Goal: Transaction & Acquisition: Subscribe to service/newsletter

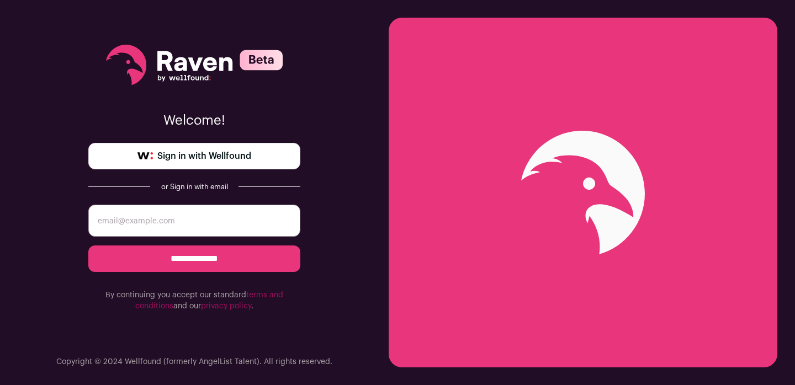
click at [235, 160] on span "Sign in with Wellfound" at bounding box center [204, 156] width 94 height 13
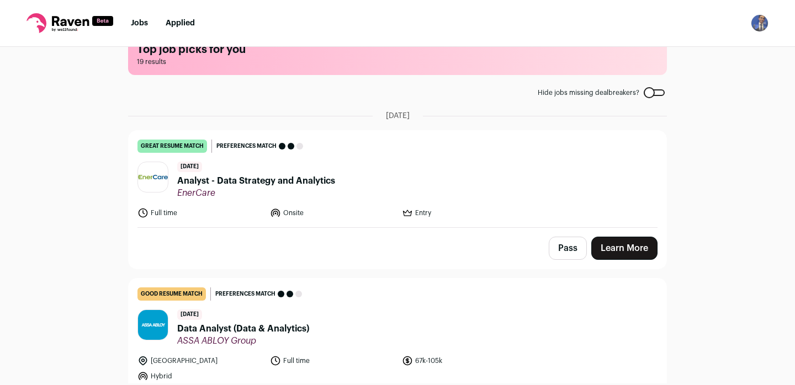
scroll to position [25, 0]
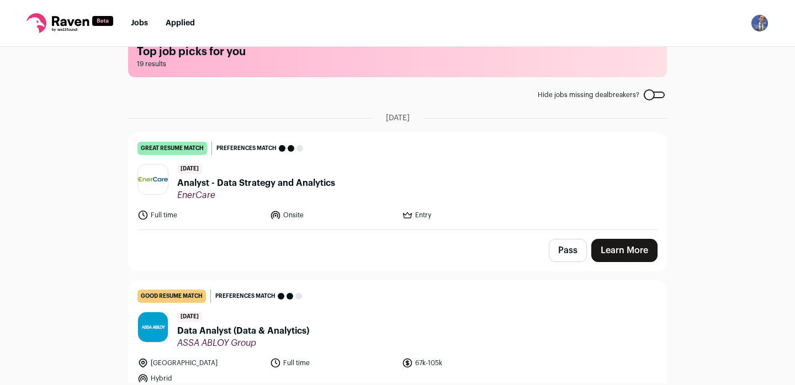
click at [257, 182] on span "Analyst - Data Strategy and Analytics" at bounding box center [256, 183] width 158 height 13
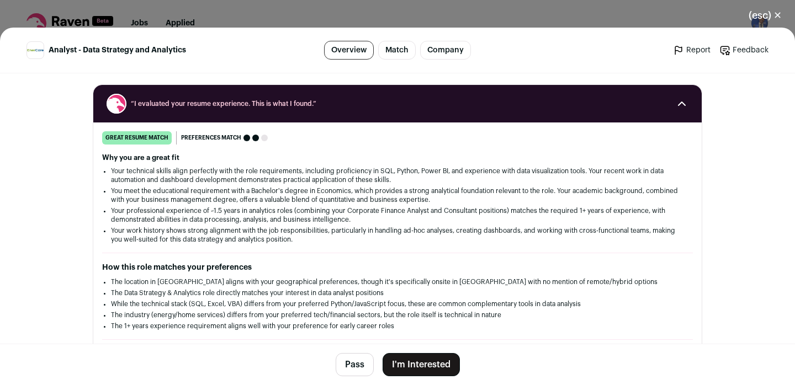
scroll to position [0, 0]
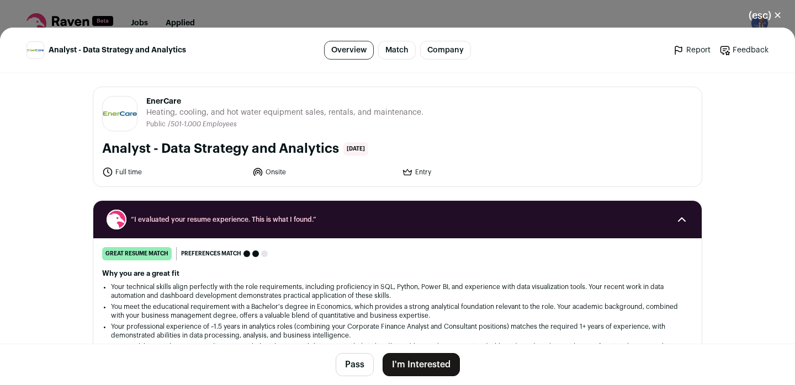
click at [781, 19] on button "(esc) ✕" at bounding box center [766, 15] width 60 height 24
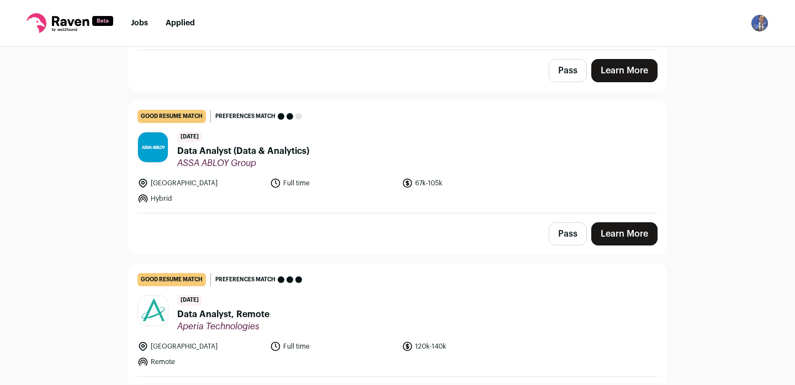
scroll to position [219, 0]
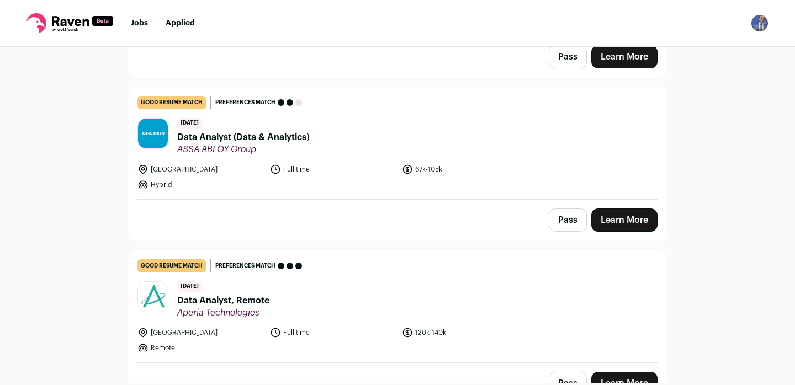
click at [258, 142] on span "Data Analyst (Data & Analytics)" at bounding box center [243, 137] width 132 height 13
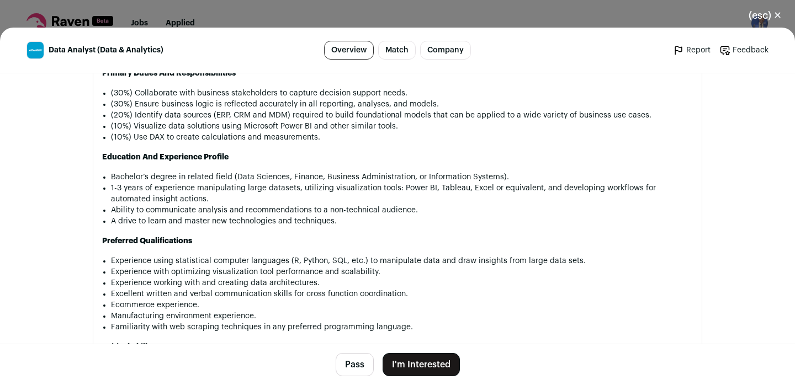
scroll to position [638, 0]
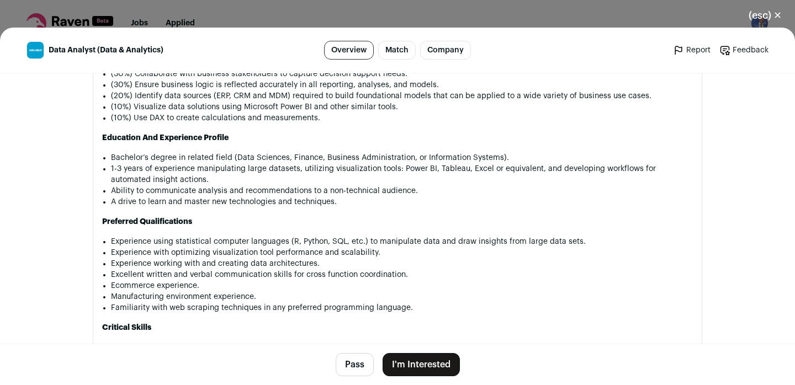
click at [424, 363] on button "I'm Interested" at bounding box center [421, 364] width 77 height 23
